Goal: Information Seeking & Learning: Learn about a topic

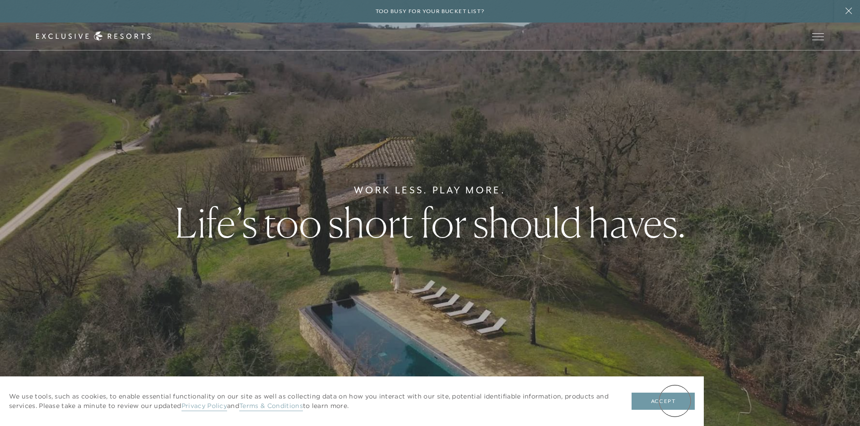
click at [675, 401] on button "Accept" at bounding box center [662, 401] width 63 height 17
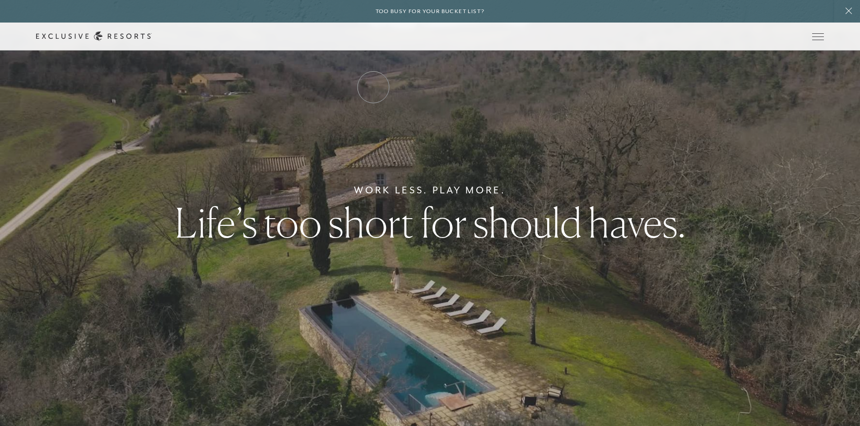
click at [0, 0] on link "Residence Collection" at bounding box center [0, 0] width 0 height 0
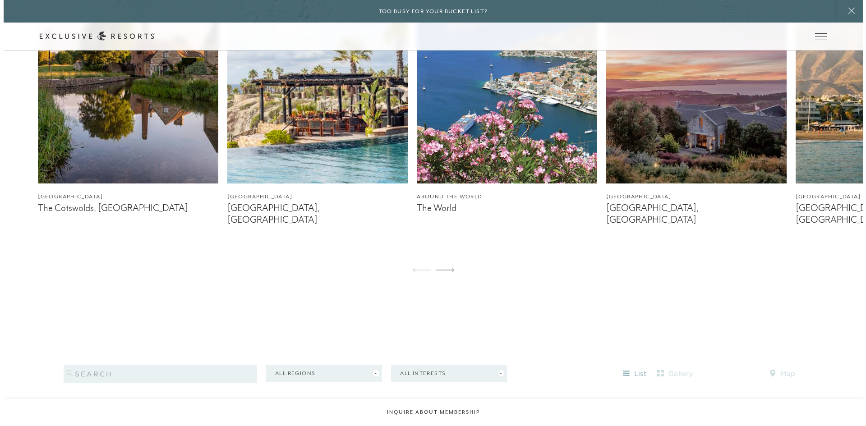
scroll to position [677, 0]
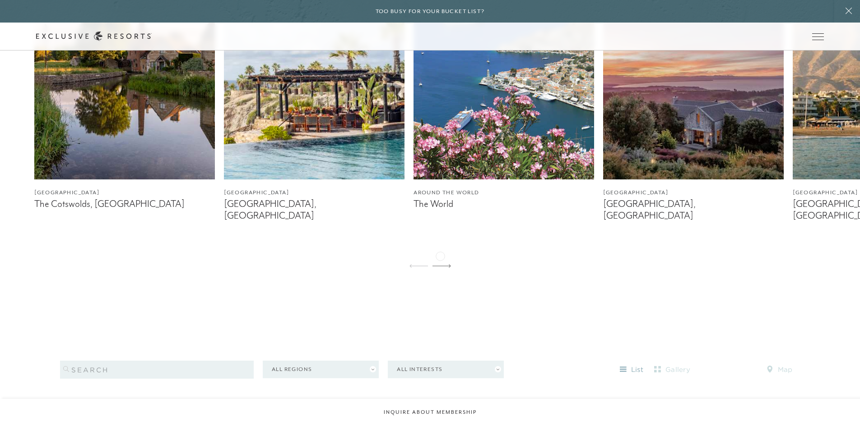
click at [440, 264] on icon at bounding box center [441, 266] width 19 height 4
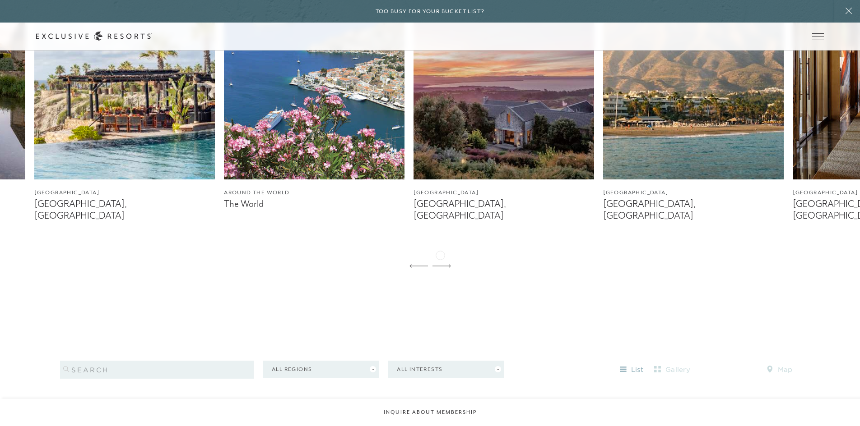
click at [440, 264] on icon at bounding box center [441, 266] width 19 height 4
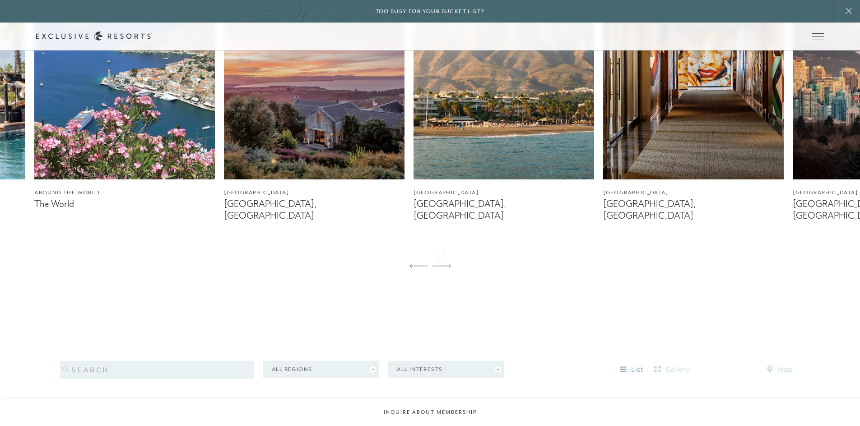
click at [440, 264] on icon at bounding box center [441, 266] width 19 height 4
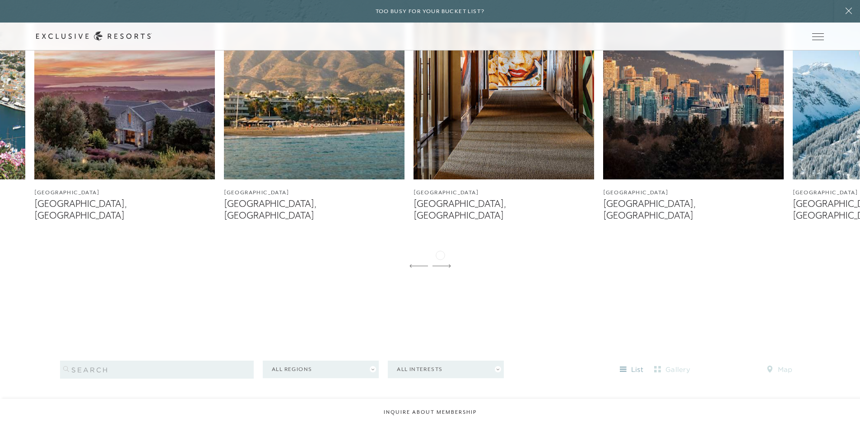
click at [440, 264] on icon at bounding box center [441, 266] width 19 height 4
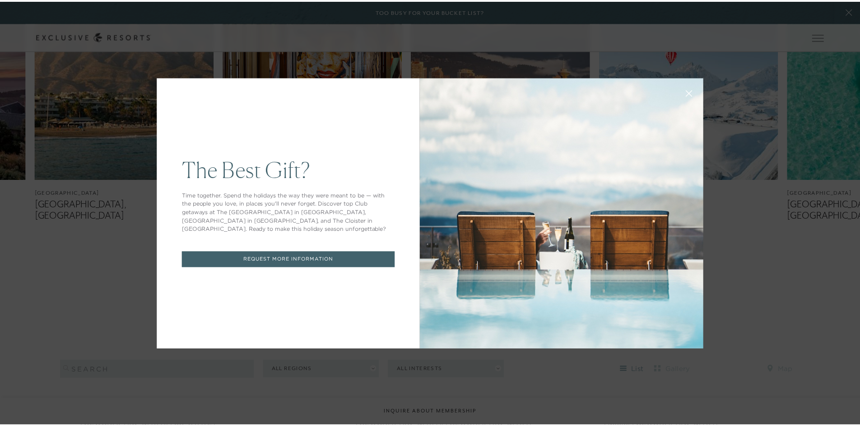
scroll to position [0, 0]
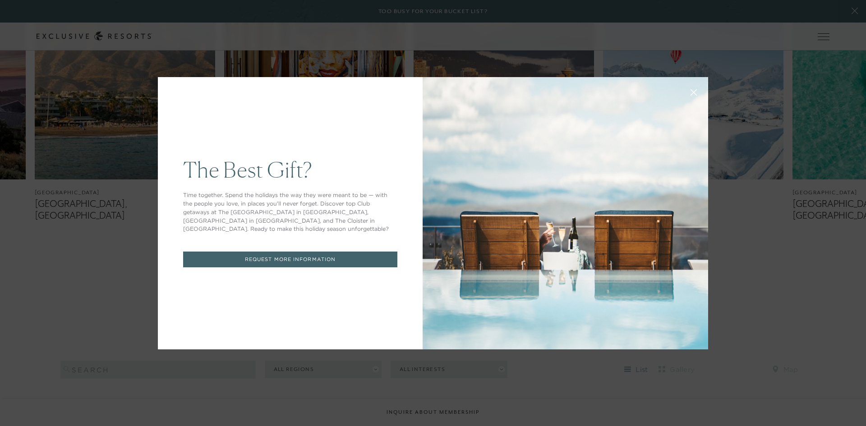
click at [698, 87] on button at bounding box center [694, 92] width 22 height 22
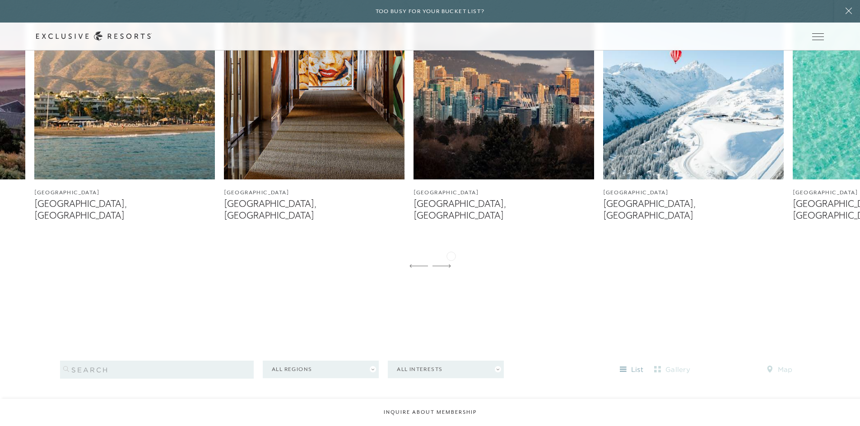
click at [451, 255] on div "[GEOGRAPHIC_DATA] The Cotswolds, [GEOGRAPHIC_DATA] [GEOGRAPHIC_DATA] [GEOGRAPHI…" at bounding box center [430, 116] width 860 height 324
click at [449, 264] on icon at bounding box center [441, 265] width 19 height 3
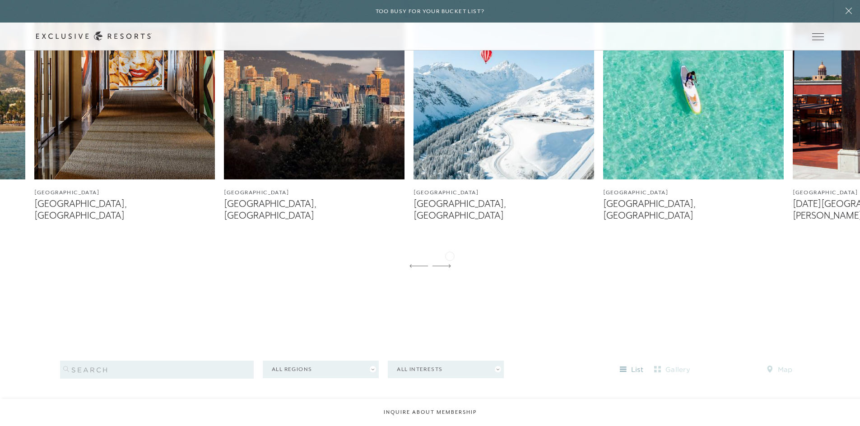
click at [449, 264] on icon at bounding box center [441, 265] width 19 height 3
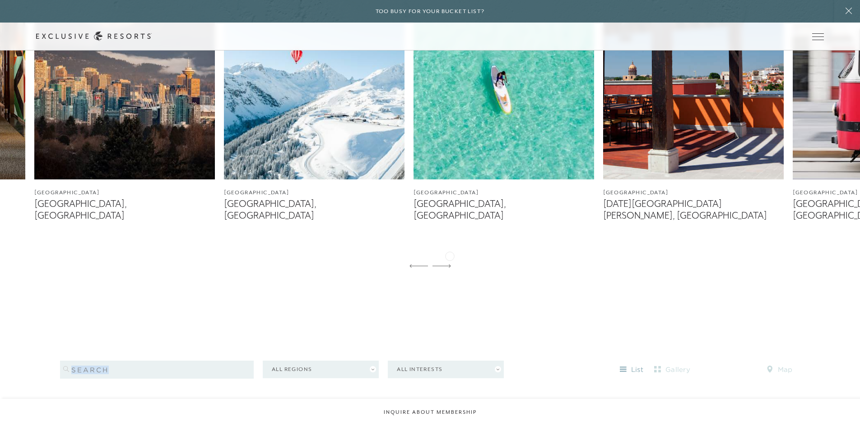
click at [449, 264] on icon at bounding box center [441, 265] width 19 height 3
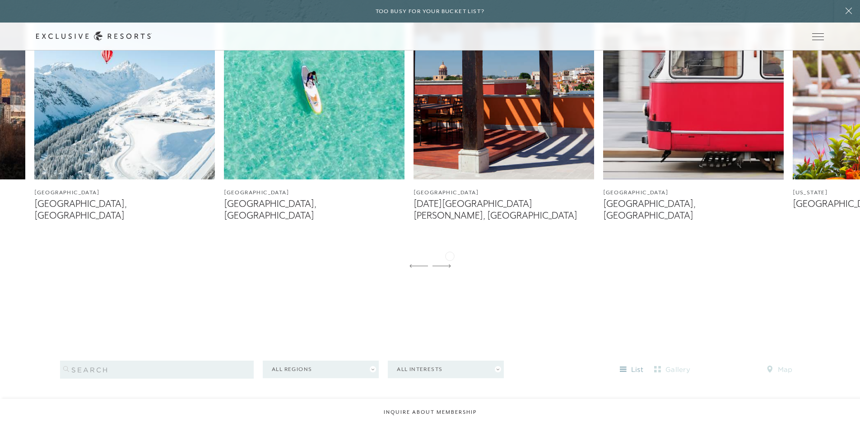
click at [449, 264] on icon at bounding box center [441, 265] width 19 height 3
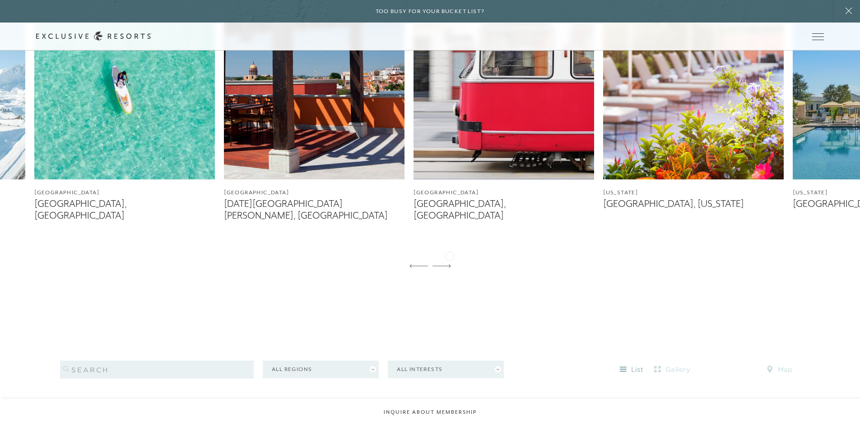
click at [449, 264] on icon at bounding box center [441, 265] width 19 height 3
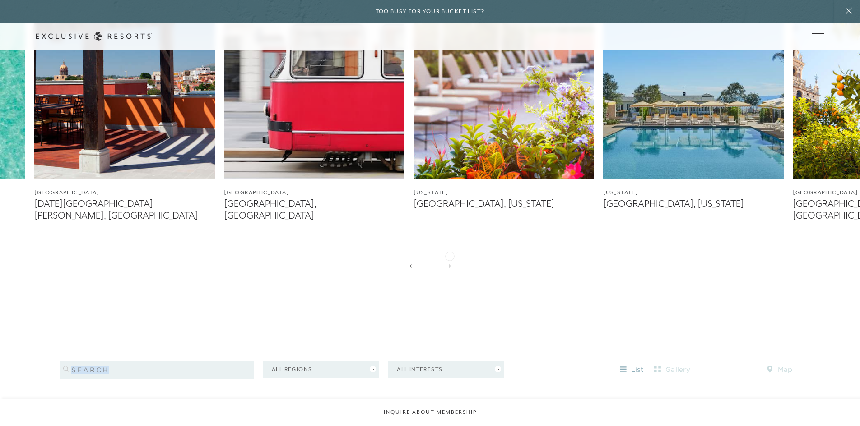
click at [449, 264] on icon at bounding box center [441, 265] width 19 height 3
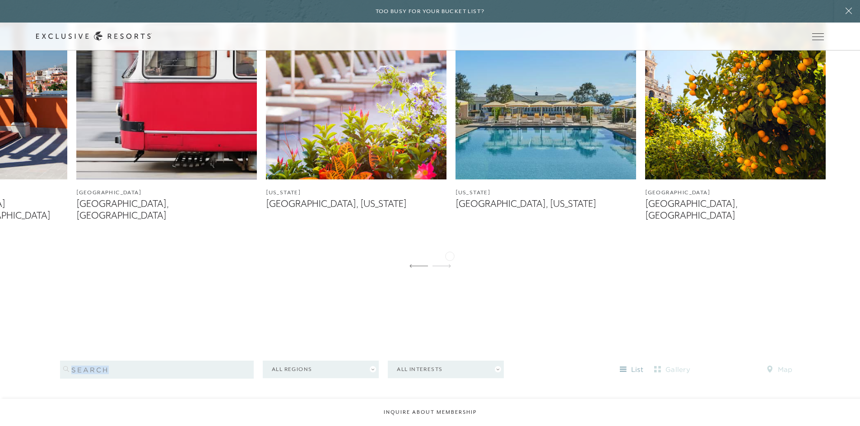
click at [449, 264] on icon at bounding box center [441, 265] width 19 height 3
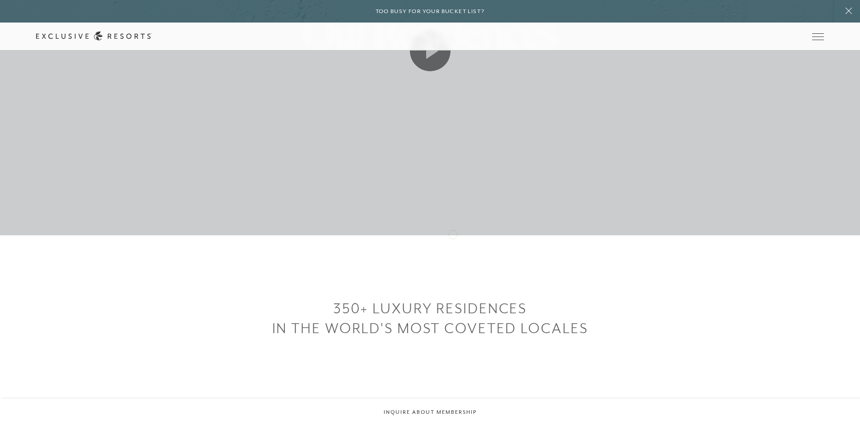
scroll to position [135, 0]
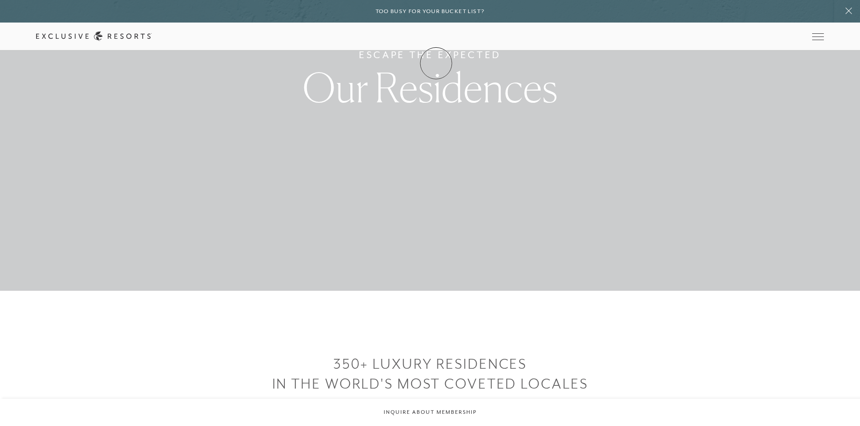
click at [0, 0] on link "Membership" at bounding box center [0, 0] width 0 height 0
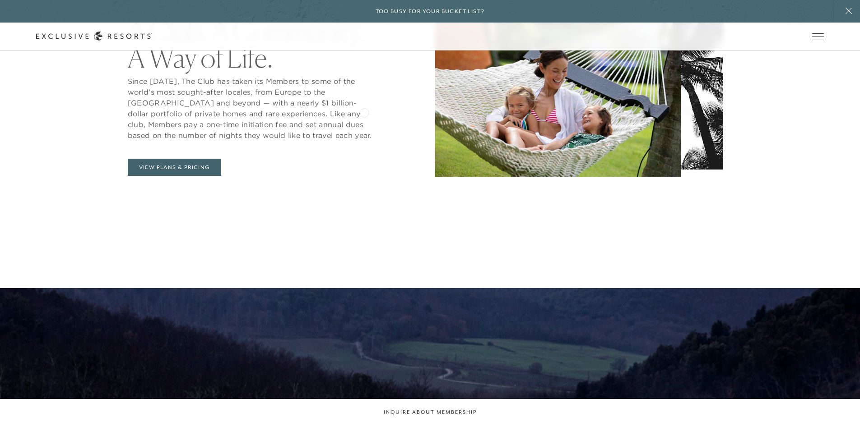
scroll to position [469, 0]
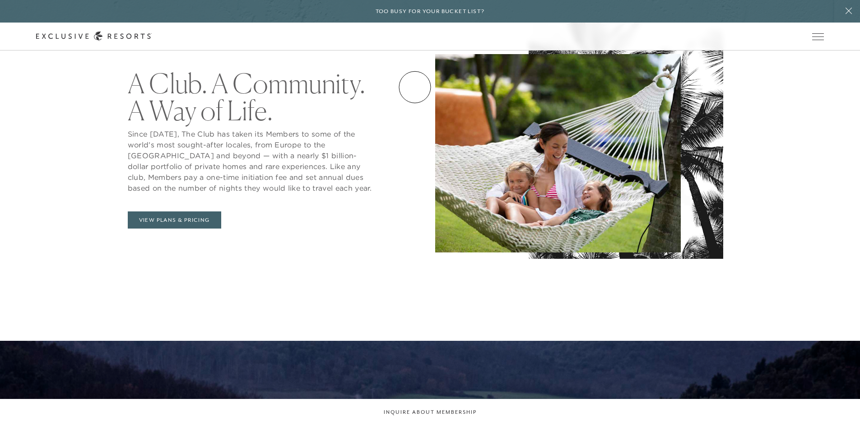
click at [0, 0] on link "How it works" at bounding box center [0, 0] width 0 height 0
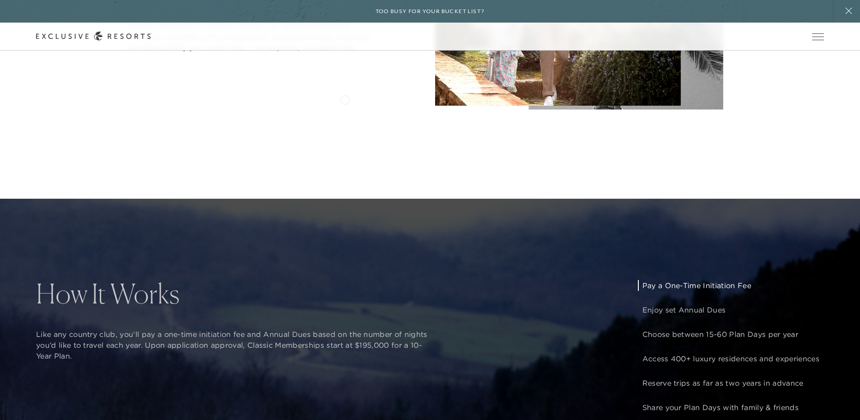
scroll to position [812, 0]
